Goal: Task Accomplishment & Management: Complete application form

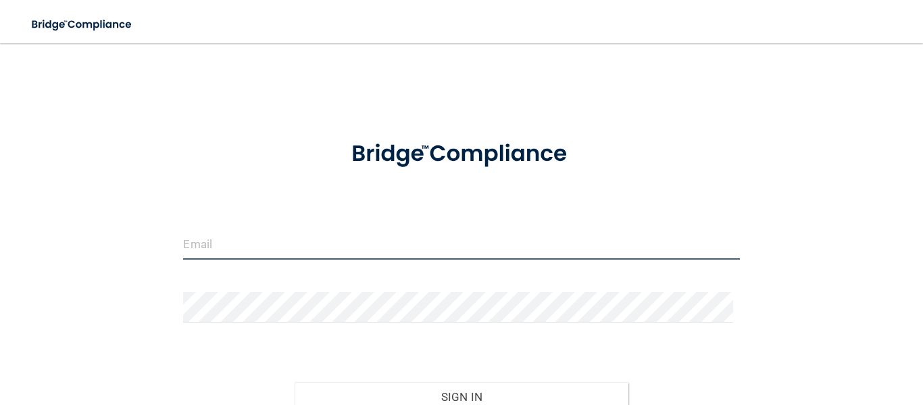
click at [321, 253] on input "email" at bounding box center [461, 244] width 556 height 30
type input "[EMAIL_ADDRESS][DOMAIN_NAME]"
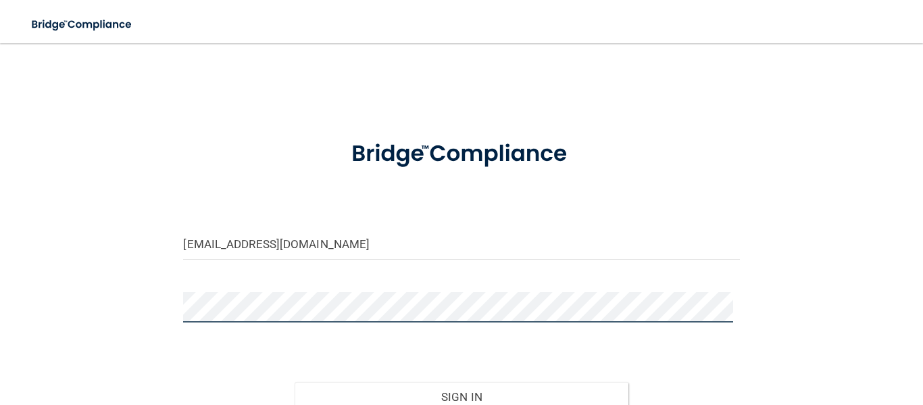
click at [295, 382] on button "Sign In" at bounding box center [462, 397] width 334 height 30
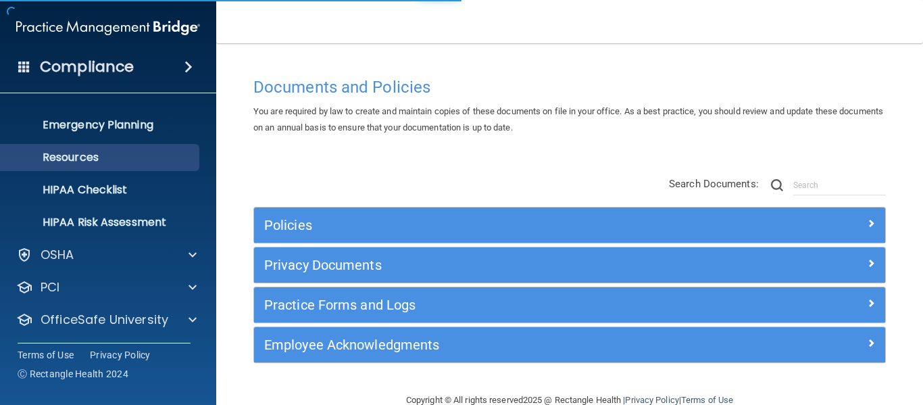
scroll to position [156, 0]
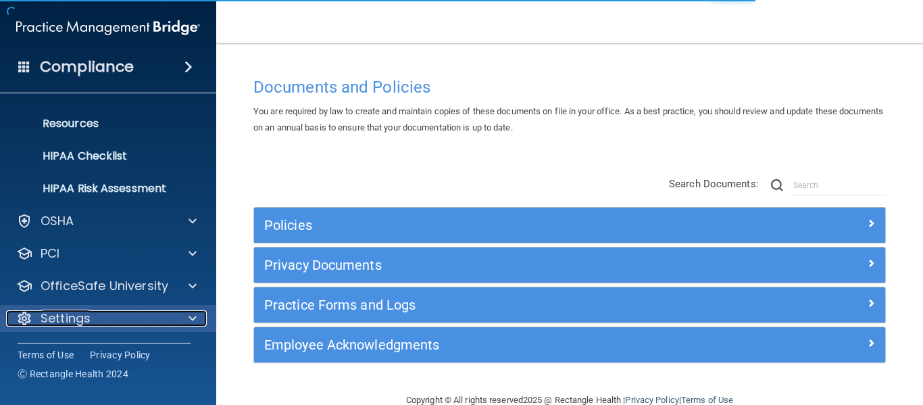
click at [91, 316] on div "Settings" at bounding box center [90, 318] width 168 height 16
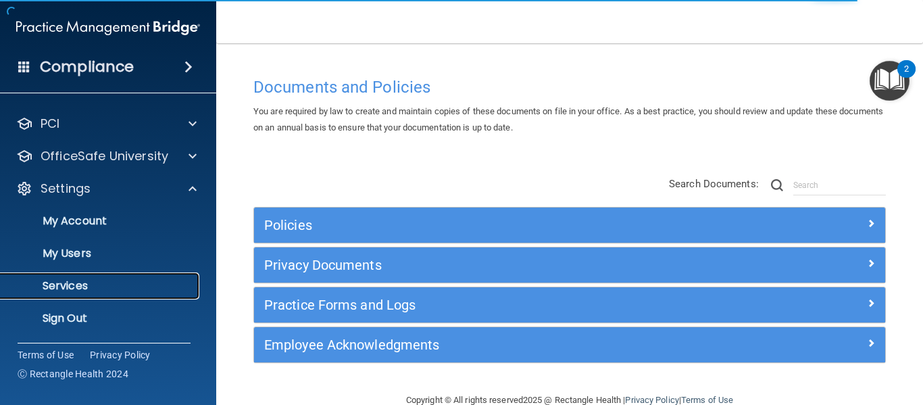
click at [103, 291] on p "Services" at bounding box center [101, 286] width 185 height 14
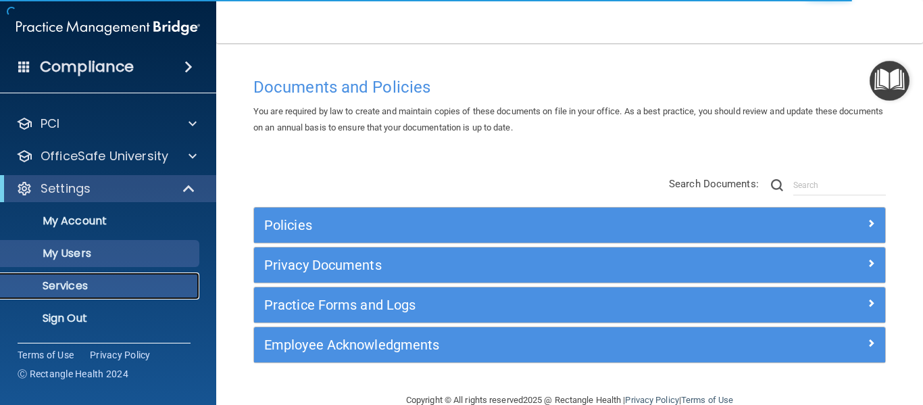
scroll to position [58, 0]
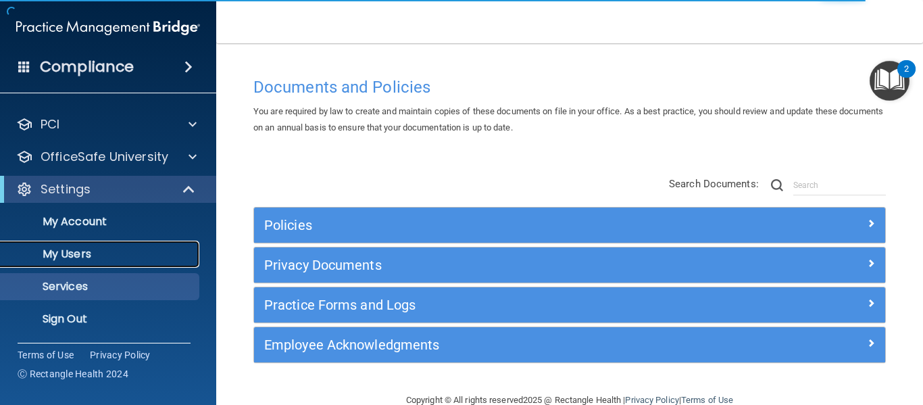
click at [101, 255] on p "My Users" at bounding box center [101, 254] width 185 height 14
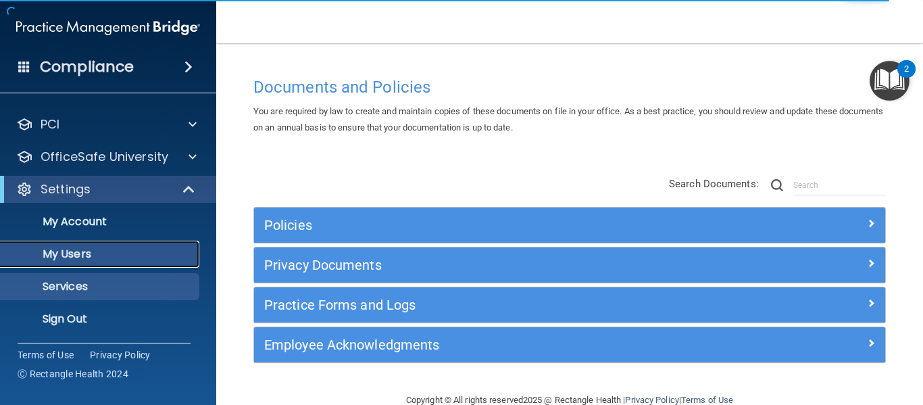
select select "20"
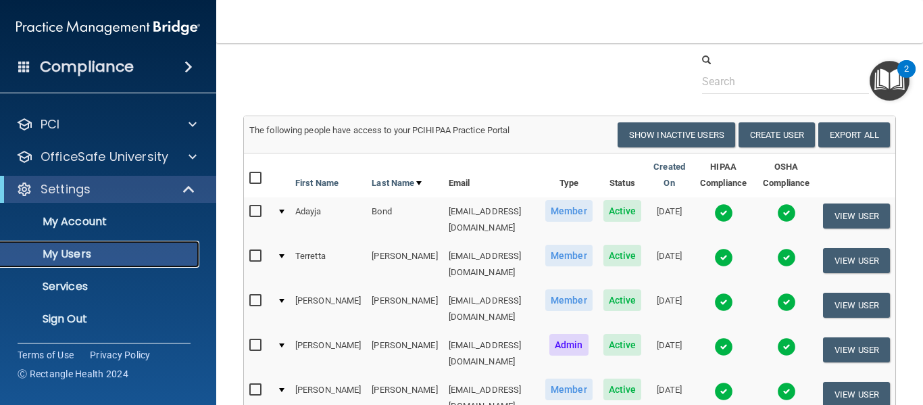
scroll to position [68, 0]
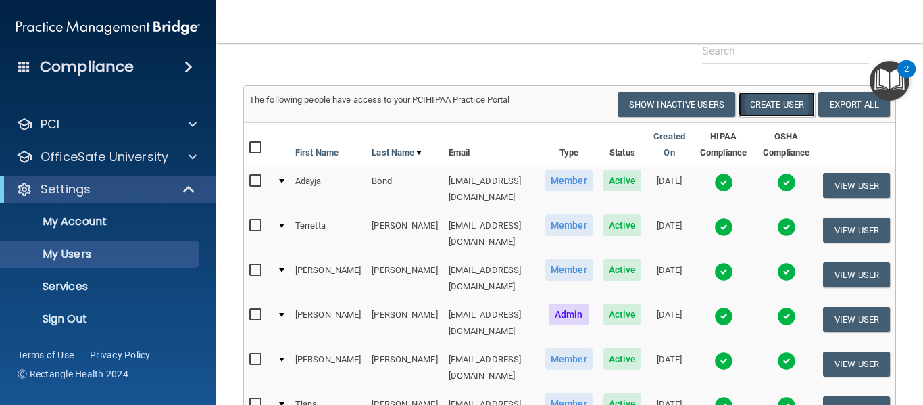
click at [761, 109] on button "Create User" at bounding box center [777, 104] width 76 height 25
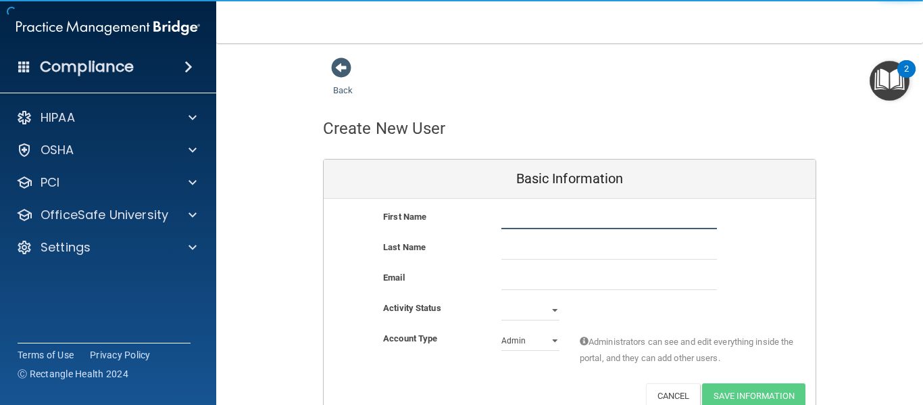
click at [534, 219] on input "text" at bounding box center [609, 219] width 216 height 20
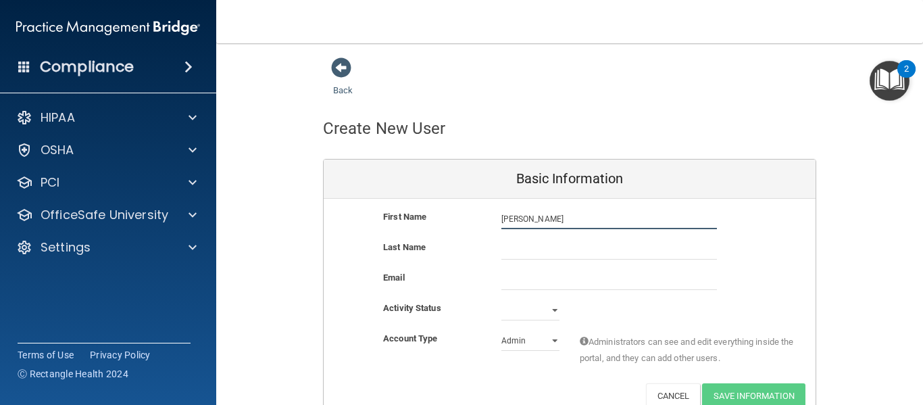
type input "[PERSON_NAME]"
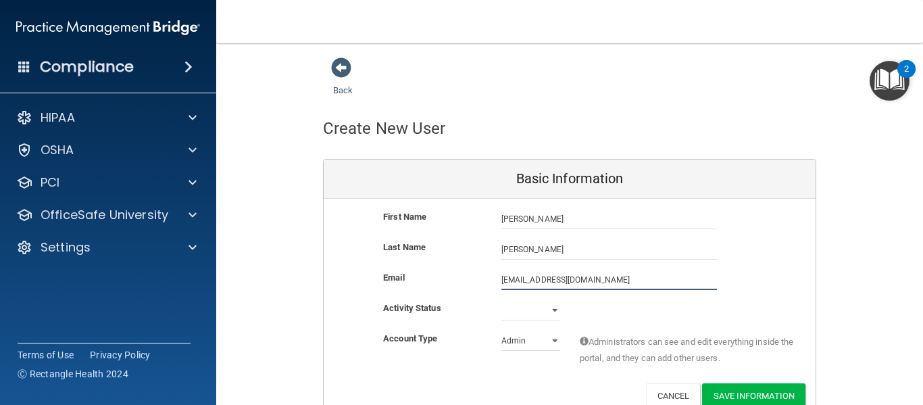
type input "[EMAIL_ADDRESS][DOMAIN_NAME]"
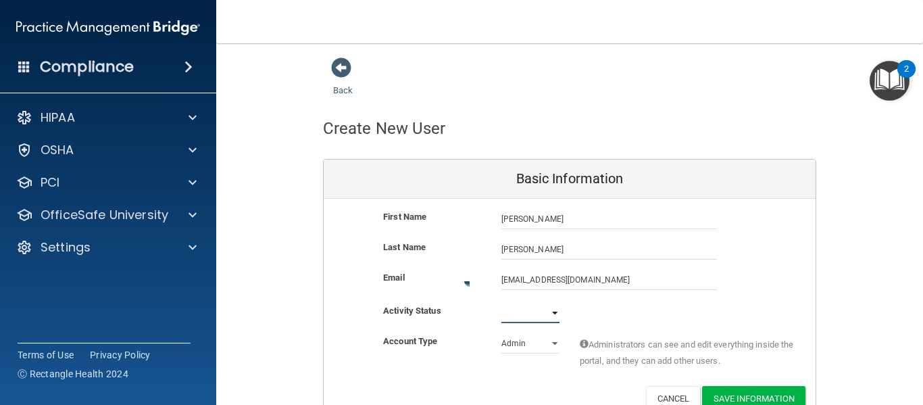
click at [530, 317] on select "Active Inactive" at bounding box center [530, 313] width 58 height 20
select select "active"
click at [501, 300] on select "Active Inactive" at bounding box center [530, 310] width 58 height 20
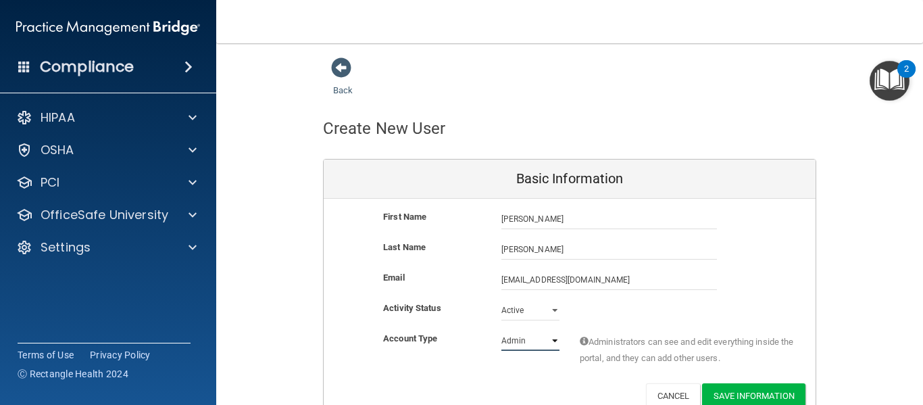
click at [527, 343] on select "Admin Member" at bounding box center [530, 340] width 58 height 20
select select "practice_member"
click at [501, 330] on select "Admin Member" at bounding box center [530, 340] width 58 height 20
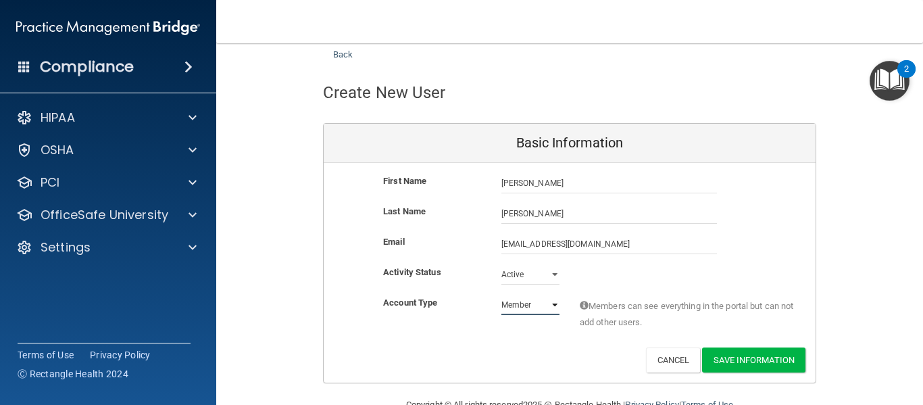
scroll to position [68, 0]
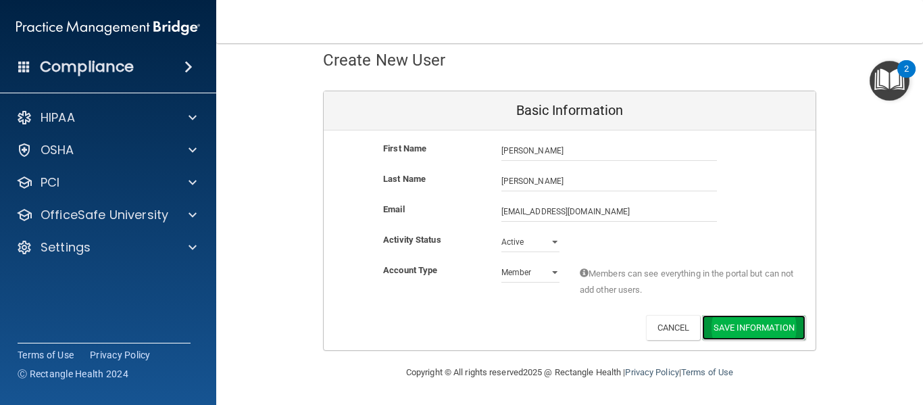
click at [718, 328] on button "Save Information" at bounding box center [753, 327] width 103 height 25
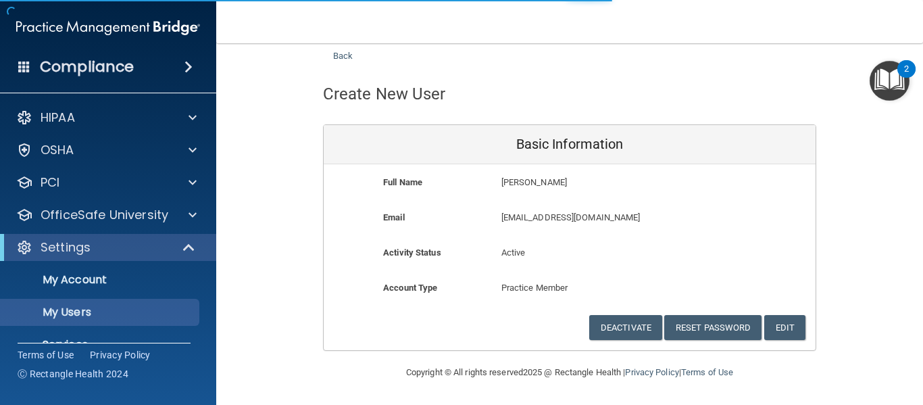
select select "20"
